Goal: Communication & Community: Answer question/provide support

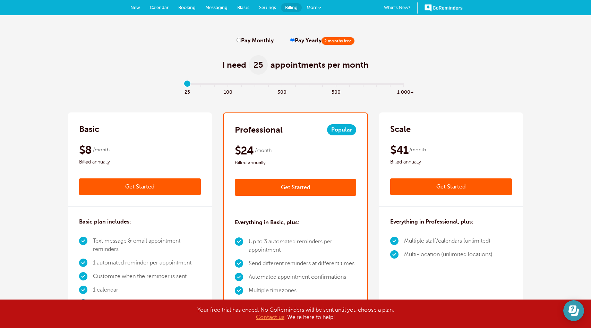
click at [575, 310] on icon "Open Learn | Contact Us" at bounding box center [574, 310] width 10 height 10
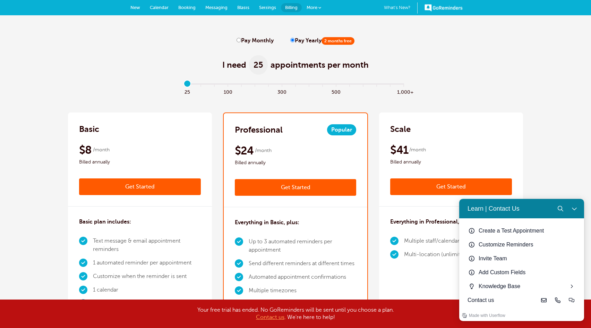
drag, startPoint x: 514, startPoint y: 298, endPoint x: 498, endPoint y: 298, distance: 15.6
click at [514, 298] on div "Contact us" at bounding box center [502, 300] width 69 height 8
click at [572, 297] on icon "Live-chat" at bounding box center [572, 300] width 6 height 6
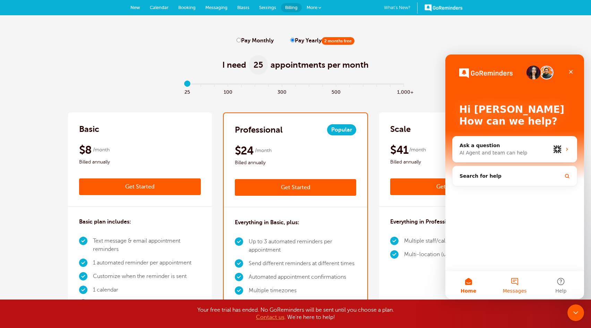
click at [510, 283] on button "Messages" at bounding box center [515, 285] width 46 height 28
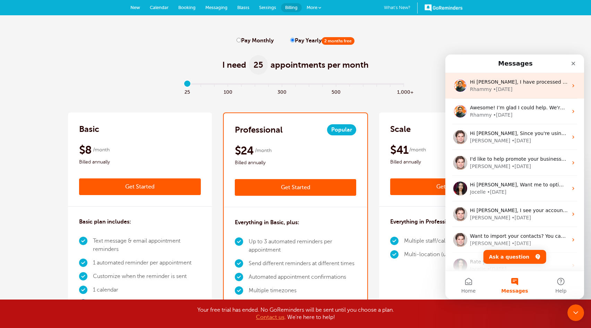
click at [527, 77] on div "Hi [PERSON_NAME], I have processed your account cancellation. You will have acc…" at bounding box center [514, 86] width 139 height 26
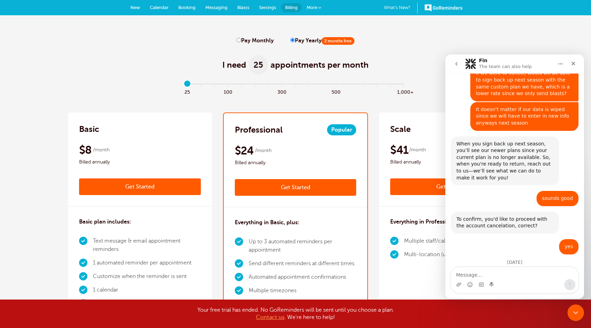
scroll to position [872, 0]
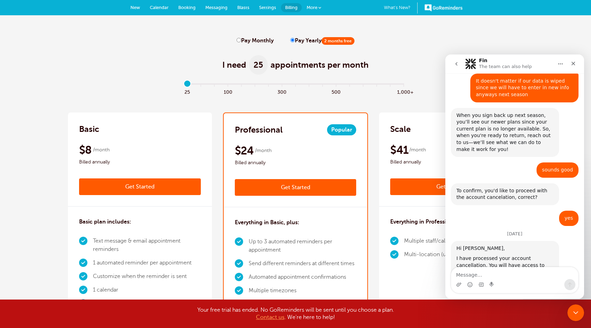
type textarea "J"
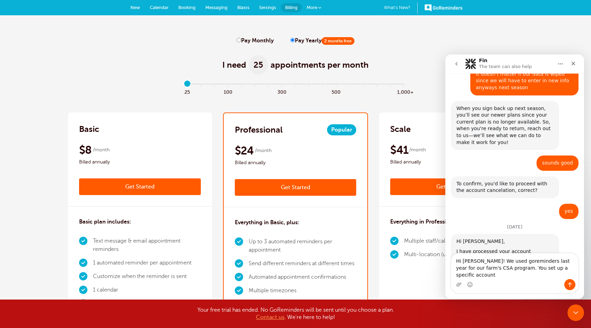
click at [581, 243] on div "We make you money and save you time by cutting no-shows. Ask us anything 😊 Fin …" at bounding box center [514, 166] width 139 height 187
click at [569, 271] on textarea "Hi [PERSON_NAME]! We used goreminders last year for our farm's CSA program. You…" at bounding box center [514, 266] width 127 height 26
click at [566, 275] on textarea "Hi [PERSON_NAME]! We used goreminders last year for our farm's CSA program. You…" at bounding box center [514, 266] width 127 height 26
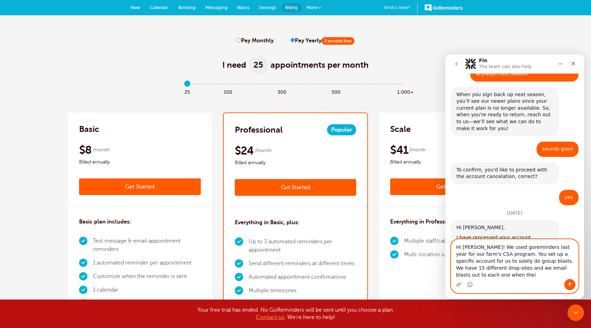
scroll to position [900, 0]
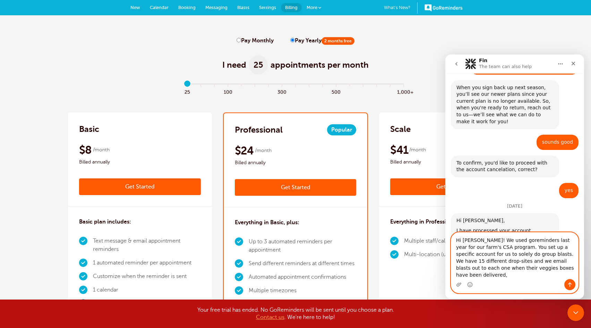
drag, startPoint x: 555, startPoint y: 275, endPoint x: 446, endPoint y: 244, distance: 113.5
click at [446, 244] on div "Hi [PERSON_NAME]! We used goreminders last year for our farm's CSA program. You…" at bounding box center [514, 262] width 139 height 61
type textarea "Hi [PERSON_NAME]! We used goreminders last year for our farm's CSA program. You…"
click at [456, 60] on button "go back" at bounding box center [456, 63] width 13 height 13
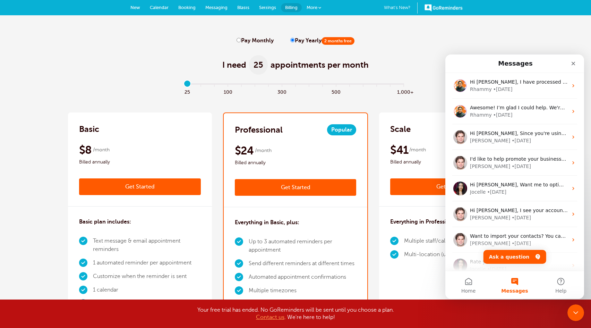
scroll to position [0, 0]
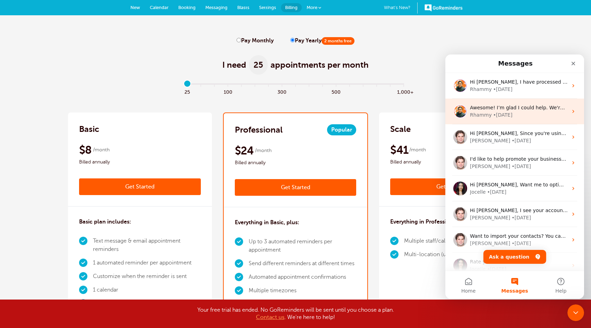
click at [514, 113] on div "Rhammy • [DATE]" at bounding box center [519, 114] width 98 height 7
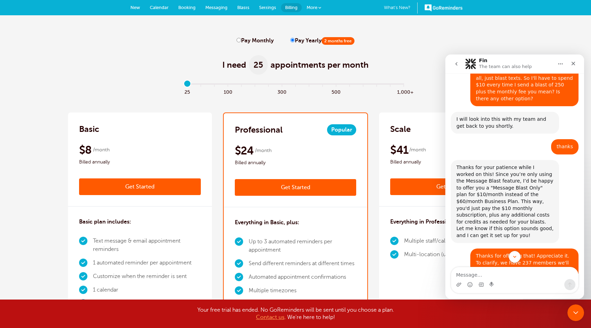
scroll to position [1602, 0]
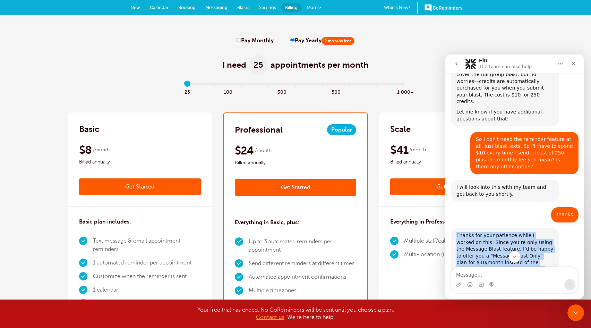
drag, startPoint x: 502, startPoint y: 166, endPoint x: 457, endPoint y: 108, distance: 73.9
click at [457, 232] on div "Thanks for your patience while I worked on this! Since you’re only using the Me…" at bounding box center [505, 269] width 97 height 75
copy div "Thanks for your patience while I worked on this! Since you’re only using the Me…"
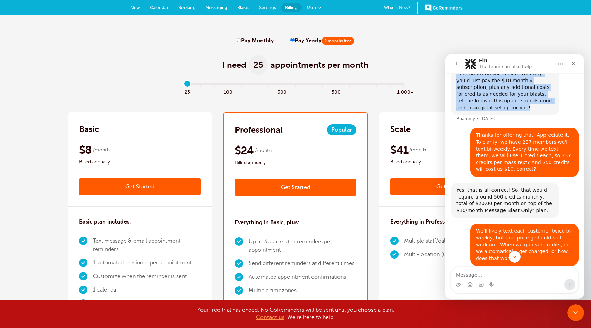
scroll to position [1810, 0]
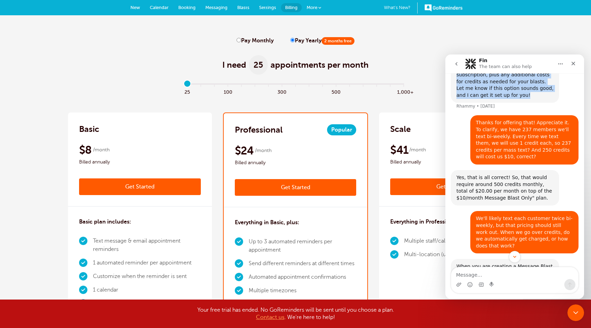
click at [455, 69] on button "go back" at bounding box center [456, 63] width 13 height 13
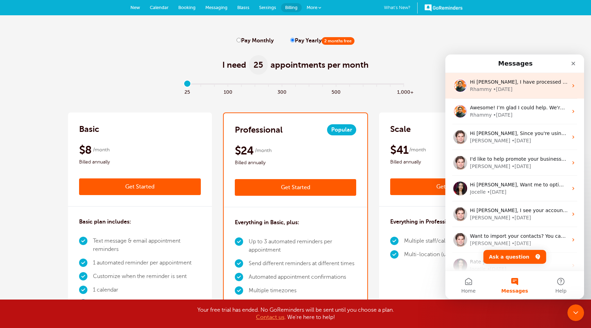
click at [493, 88] on div "• [DATE]" at bounding box center [502, 89] width 19 height 7
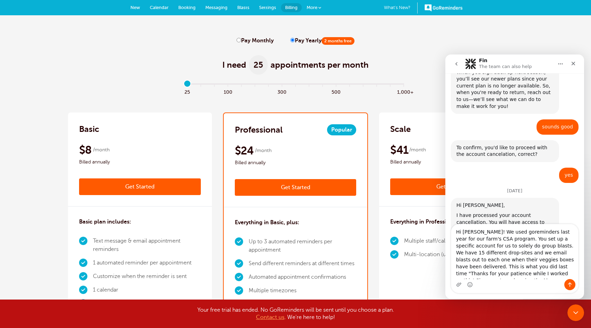
drag, startPoint x: 545, startPoint y: 276, endPoint x: 437, endPoint y: 217, distance: 123.3
click at [445, 217] on html "Fin The team can also help We make you money and save you time by cutting no-sh…" at bounding box center [514, 176] width 139 height 244
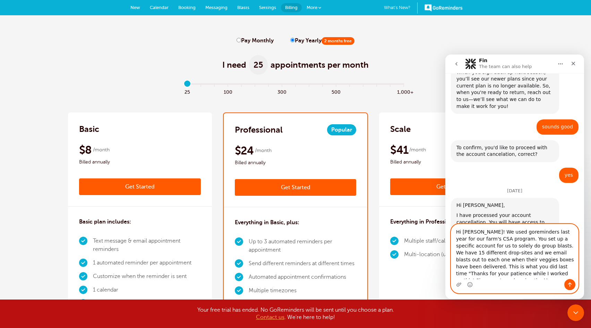
paste textarea ", We used GoReminders last year for our farm’s CSA program, and you kindly set …"
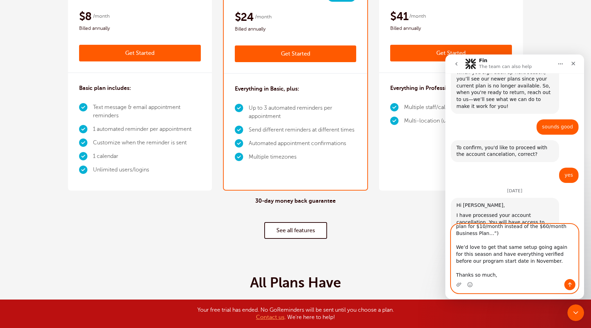
scroll to position [243, 0]
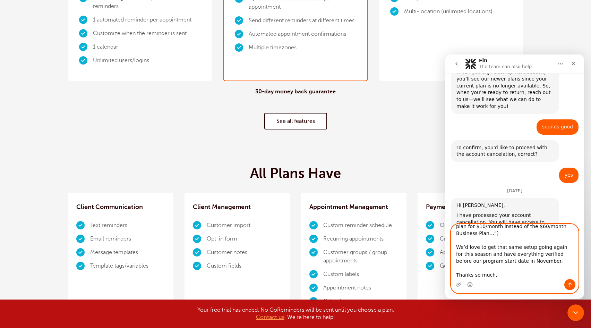
type textarea "Hi [PERSON_NAME], We used GoReminders last year for our farm’s CSA program, and…"
click at [570, 283] on icon "Send a message…" at bounding box center [570, 284] width 4 height 5
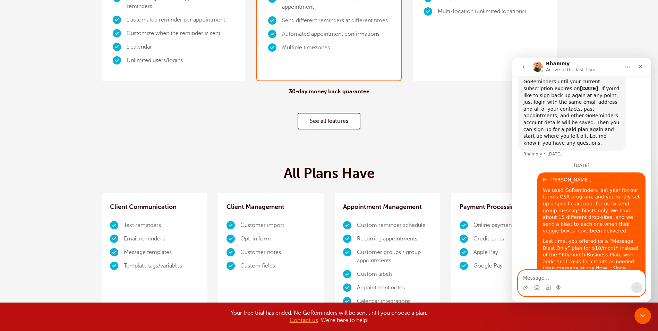
scroll to position [0, 0]
